Goal: Task Accomplishment & Management: Manage account settings

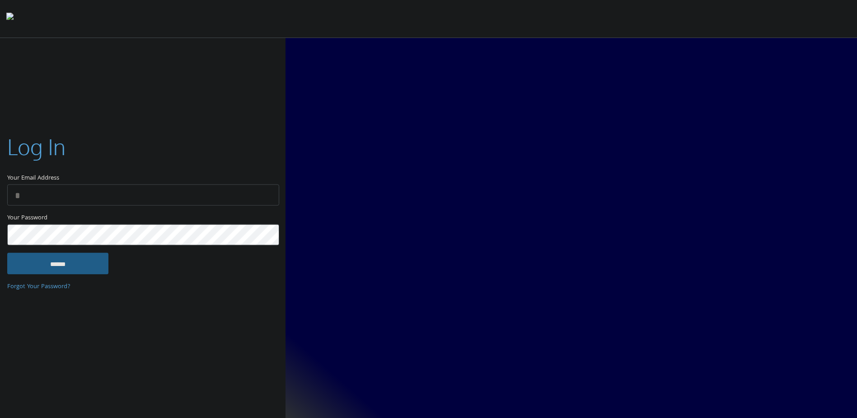
type input "**********"
click at [57, 267] on input "******" at bounding box center [57, 264] width 101 height 22
type input "**********"
click at [54, 259] on input "******" at bounding box center [57, 264] width 101 height 22
